Goal: Find specific page/section: Find specific page/section

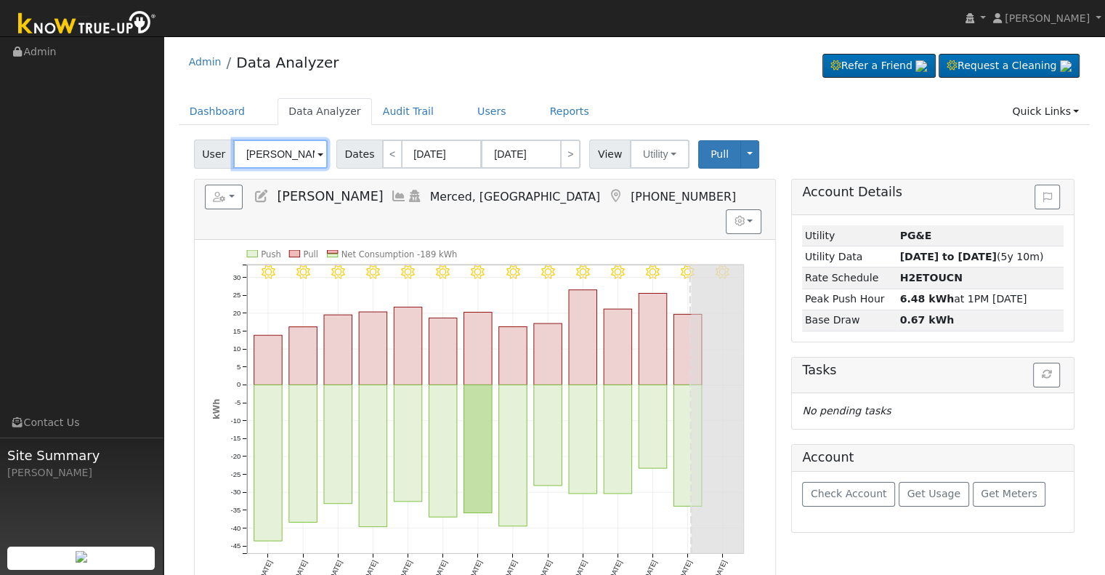
click at [265, 157] on input "[PERSON_NAME]" at bounding box center [280, 154] width 94 height 29
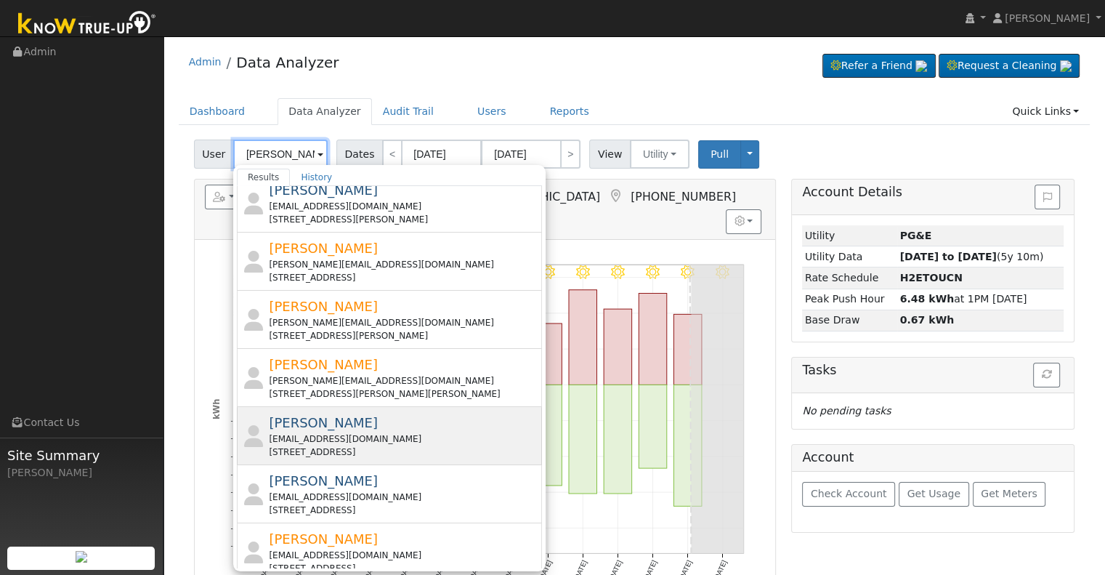
scroll to position [291, 0]
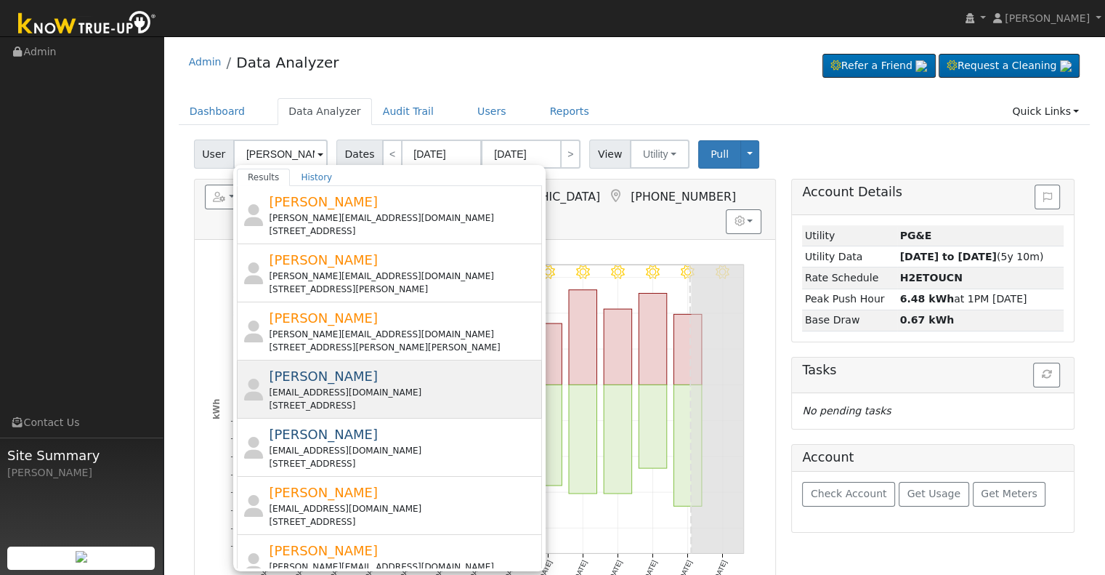
click at [357, 383] on div "[PERSON_NAME] [EMAIL_ADDRESS][DOMAIN_NAME] [STREET_ADDRESS]" at bounding box center [404, 389] width 270 height 46
type input "[PERSON_NAME]"
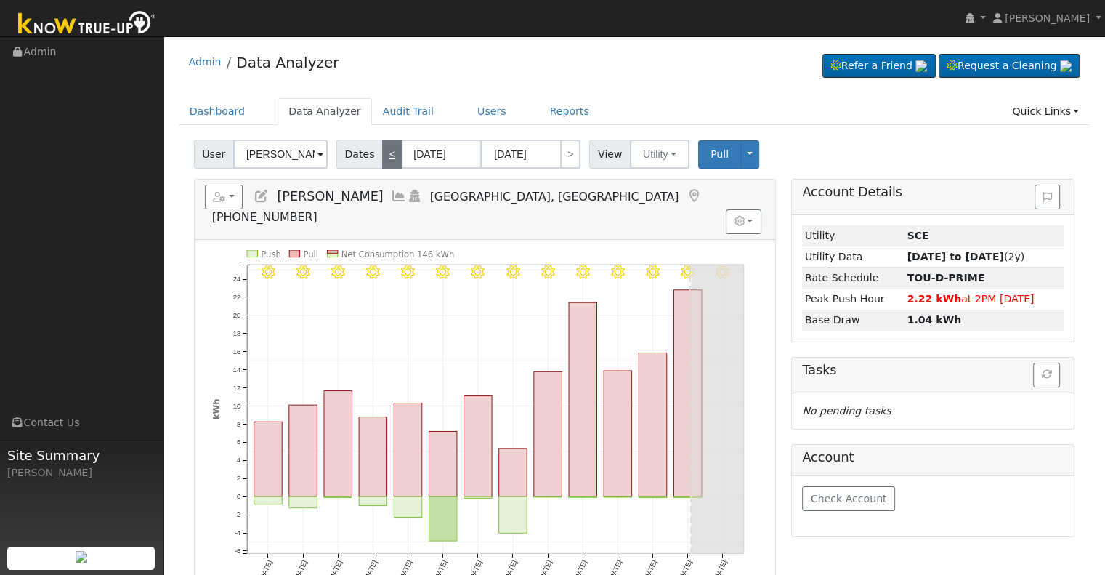
click at [382, 154] on link "<" at bounding box center [392, 154] width 20 height 29
type input "[DATE]"
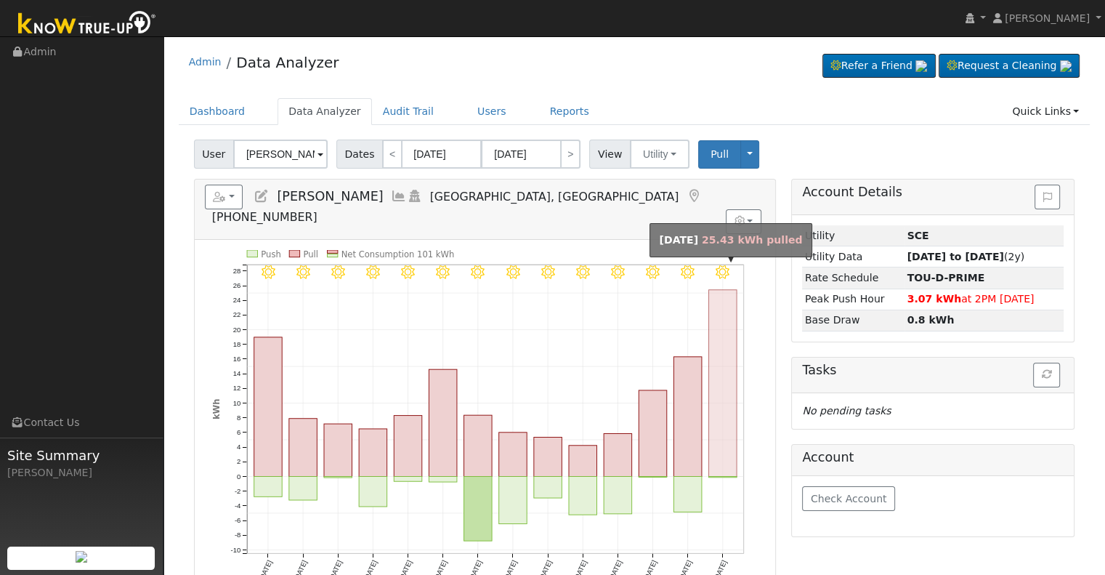
click at [709, 408] on rect "onclick=""" at bounding box center [723, 383] width 28 height 187
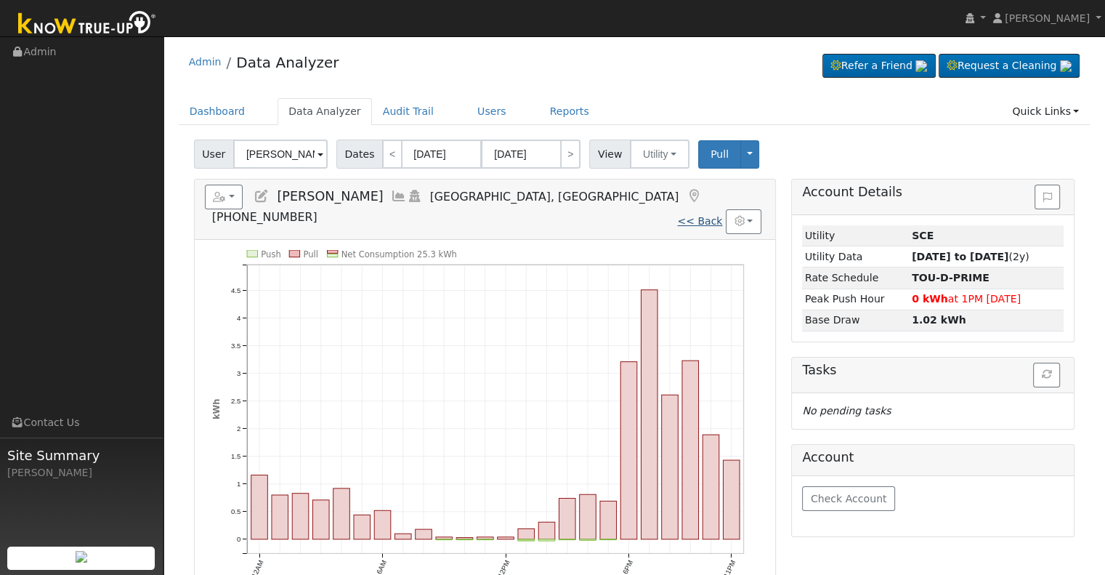
click at [696, 215] on link "<< Back" at bounding box center [699, 221] width 45 height 12
type input "[DATE]"
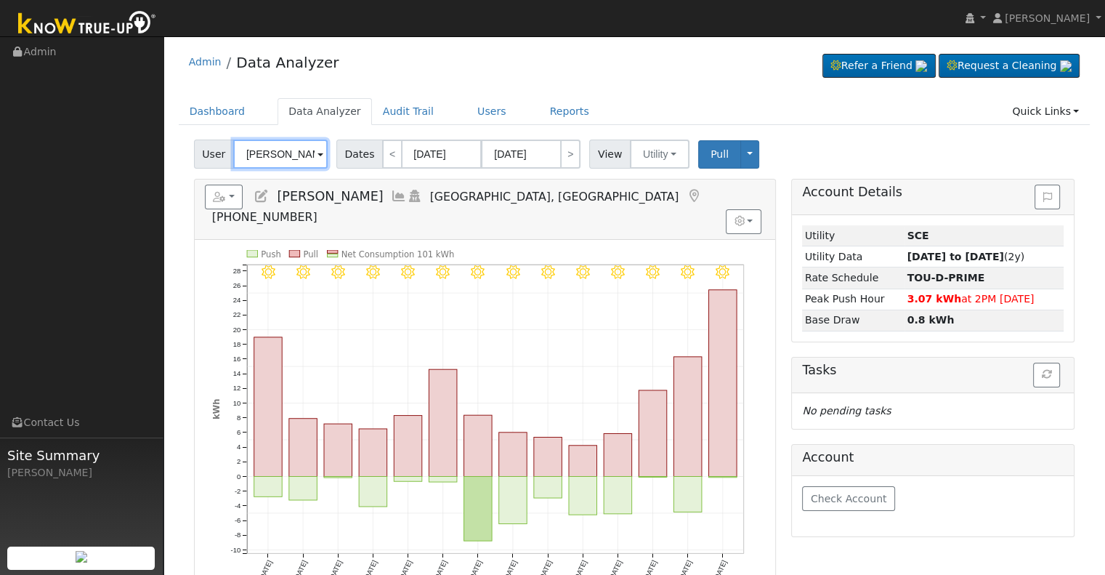
click at [293, 153] on input "[PERSON_NAME]" at bounding box center [280, 154] width 94 height 29
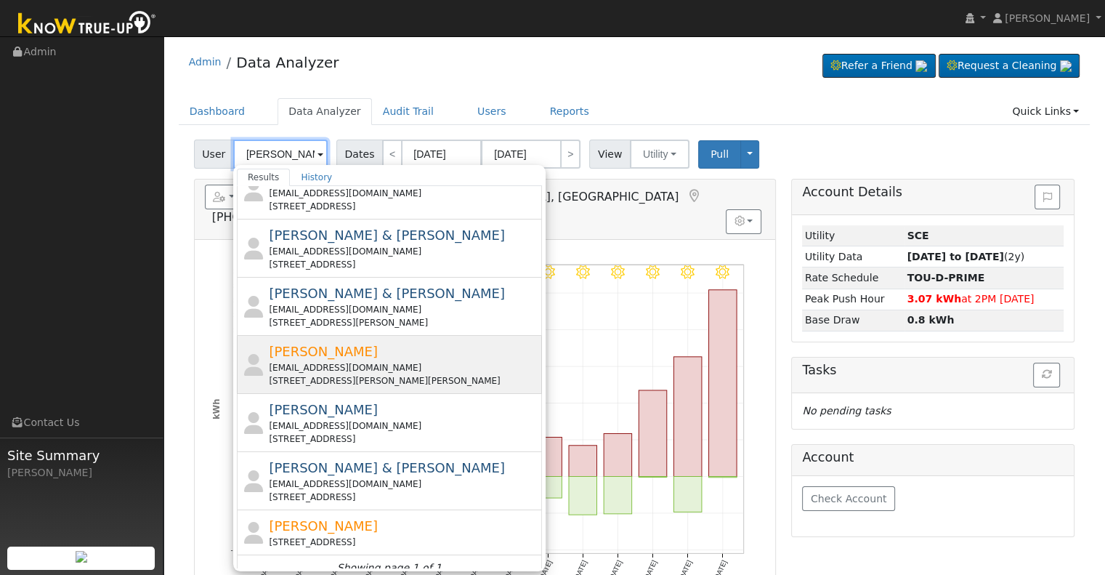
scroll to position [38, 0]
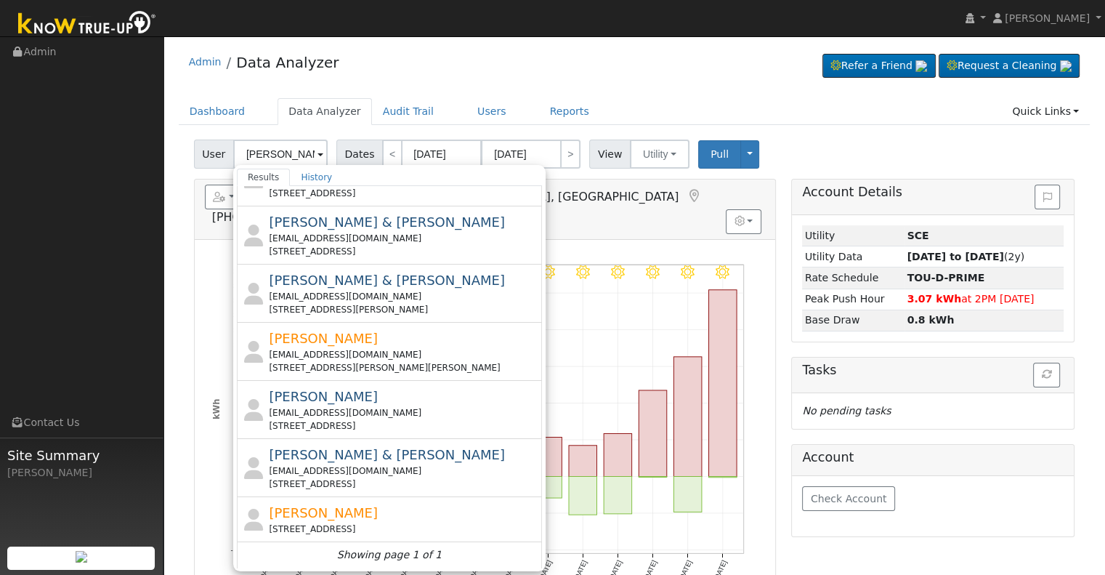
drag, startPoint x: 354, startPoint y: 396, endPoint x: 366, endPoint y: 395, distance: 12.4
click at [352, 398] on div "[PERSON_NAME] [EMAIL_ADDRESS][DOMAIN_NAME] [STREET_ADDRESS]" at bounding box center [404, 410] width 270 height 46
type input "[PERSON_NAME]"
